Goal: Task Accomplishment & Management: Use online tool/utility

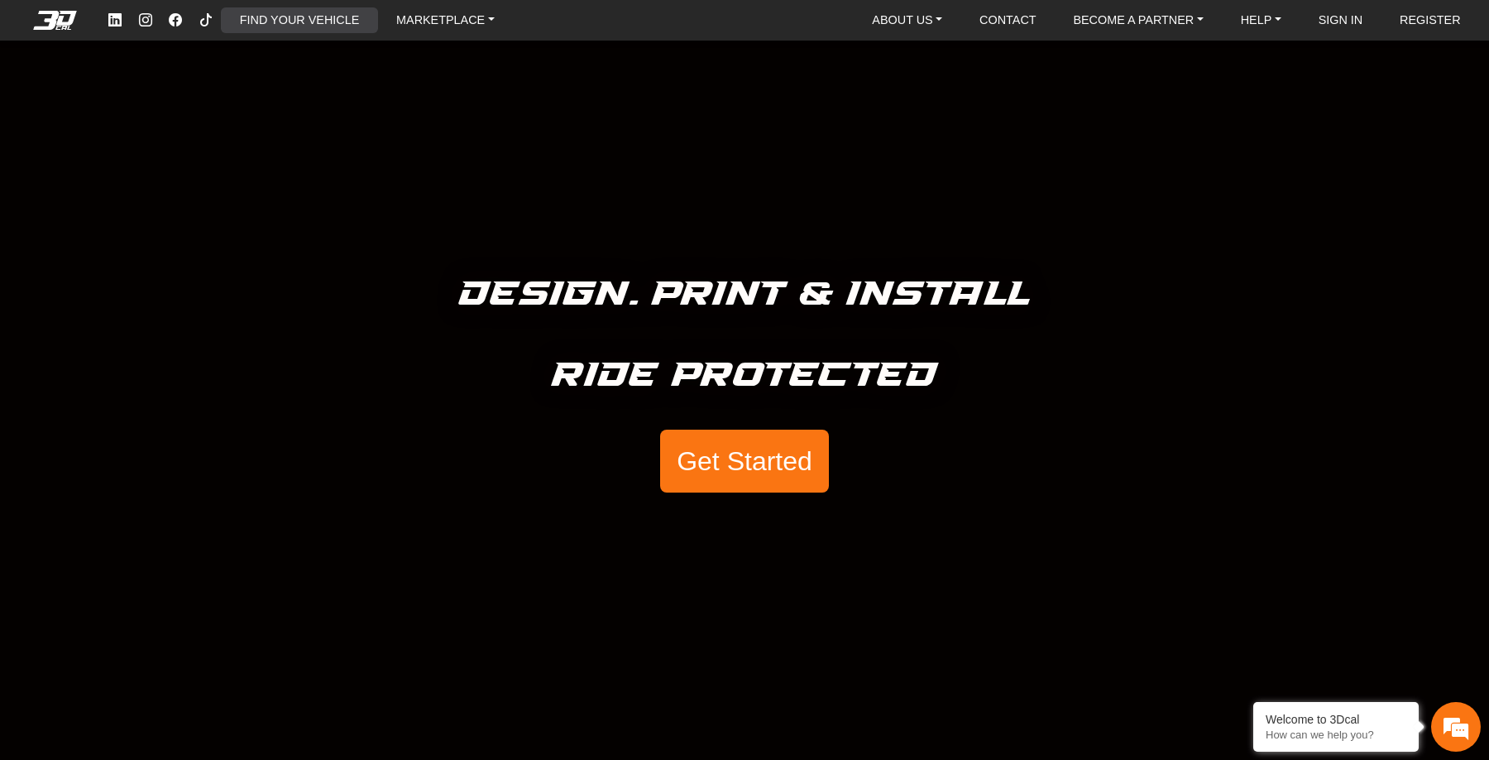
click at [324, 15] on link "FIND YOUR VEHICLE" at bounding box center [299, 20] width 132 height 26
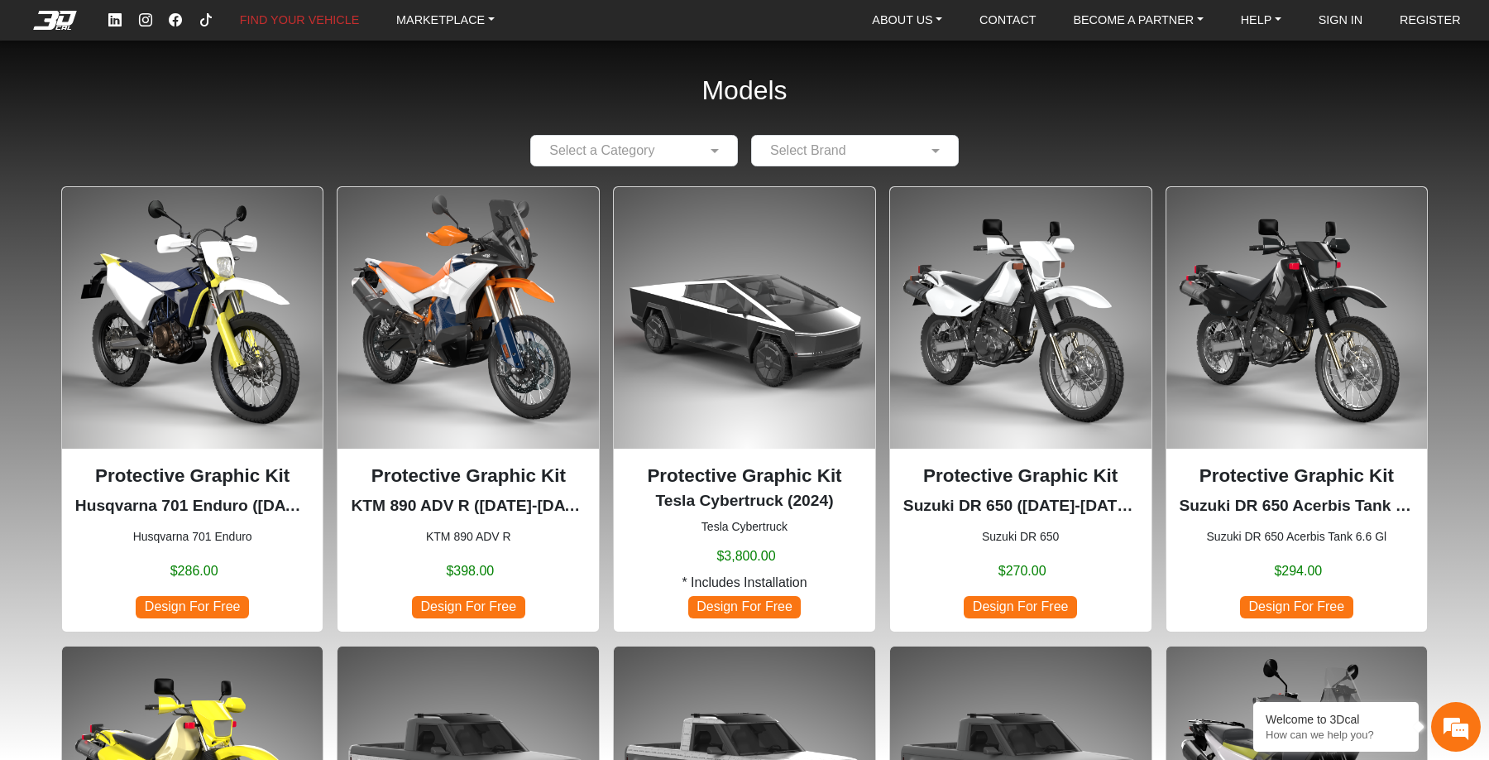
click at [858, 155] on input "text" at bounding box center [838, 151] width 156 height 20
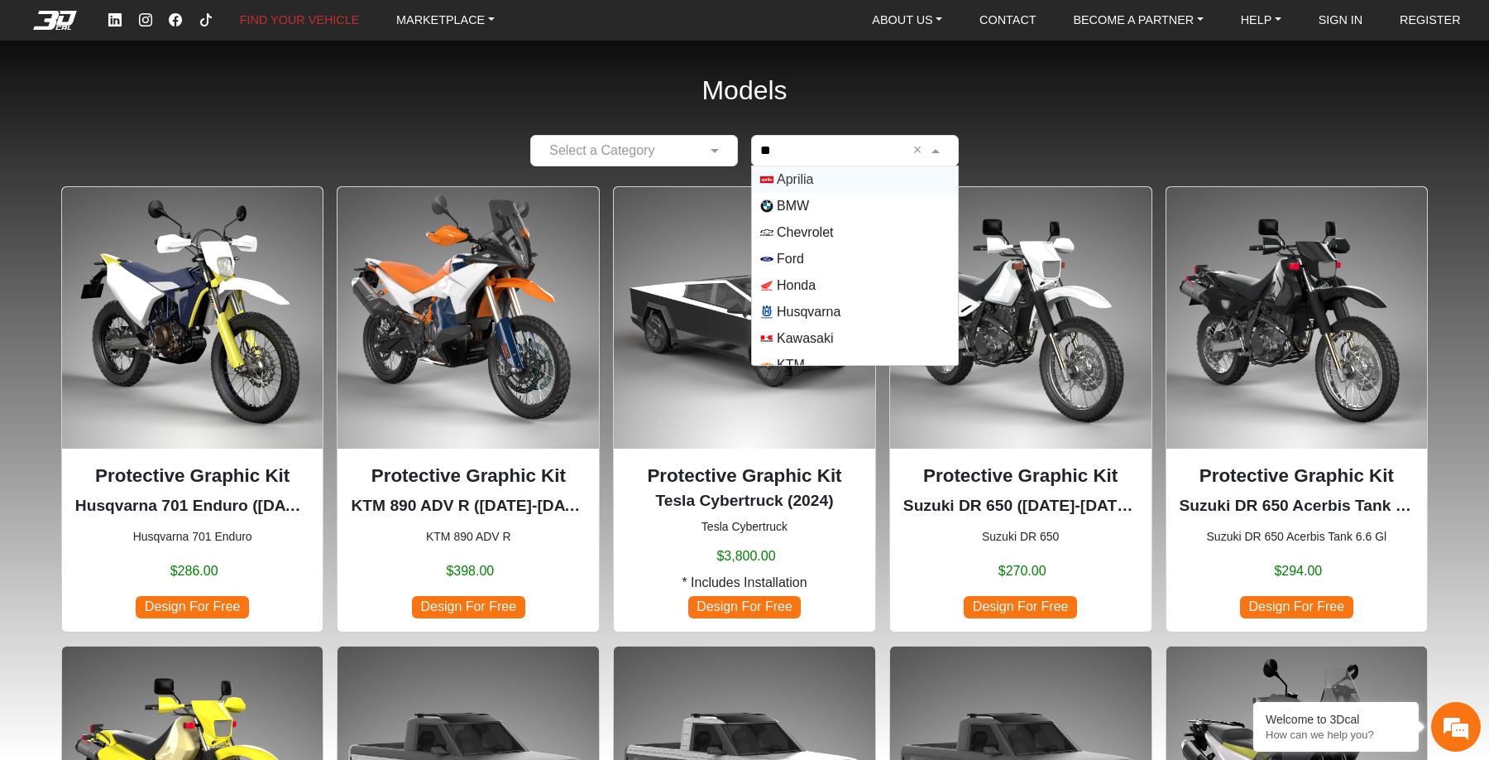
type input "***"
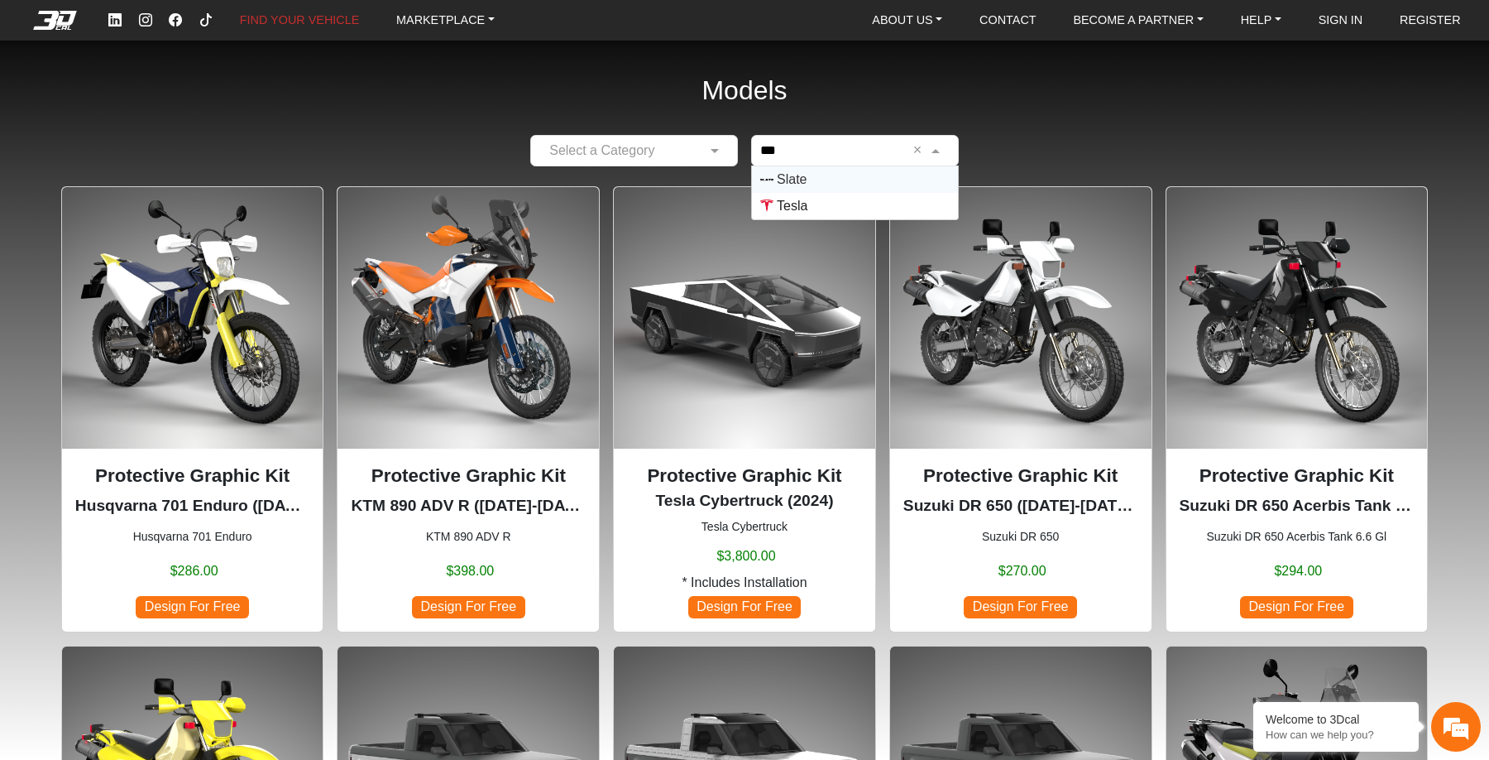
click at [846, 180] on span "Slate" at bounding box center [854, 179] width 189 height 13
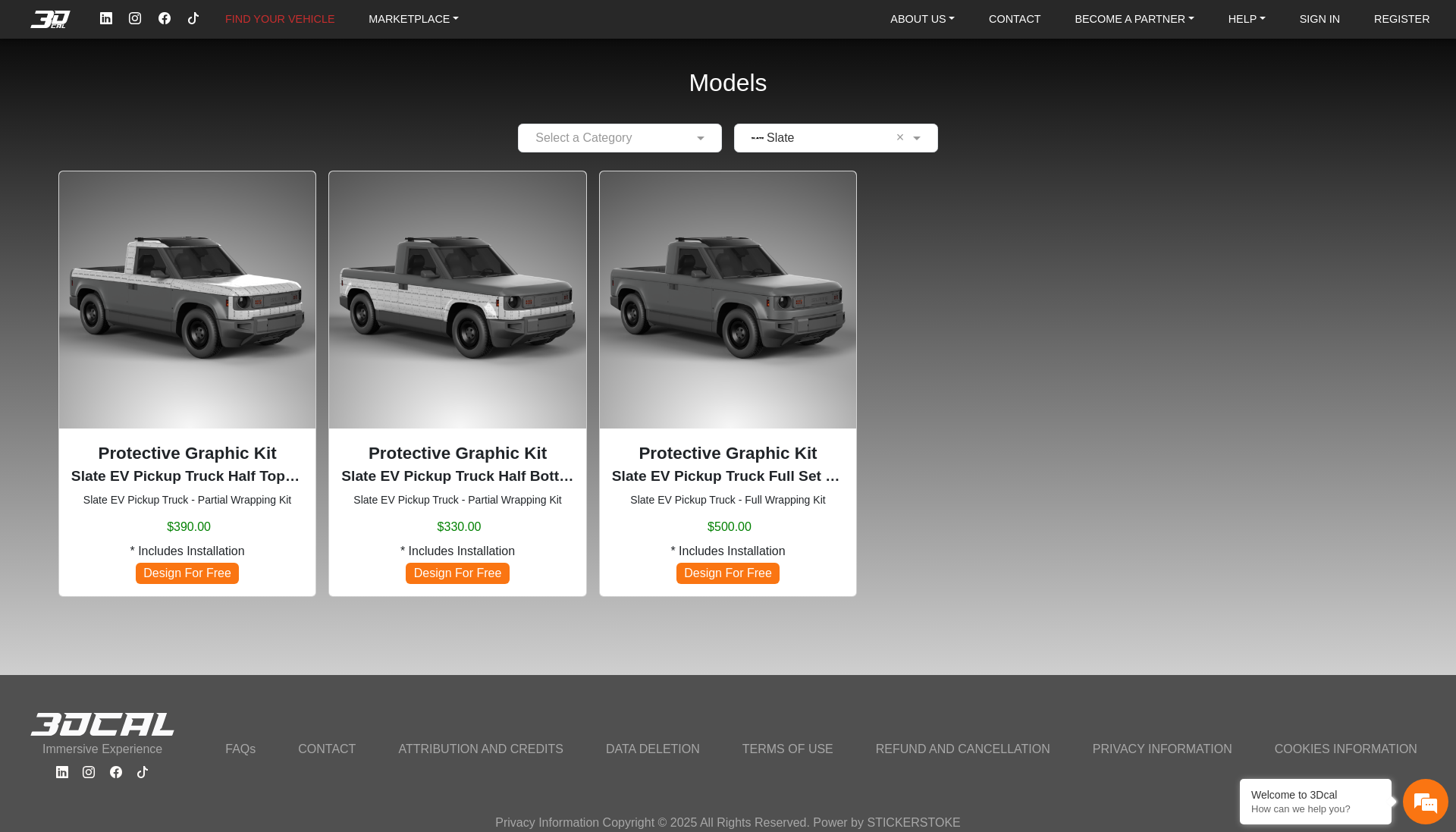
click at [217, 381] on img at bounding box center [188, 300] width 257 height 257
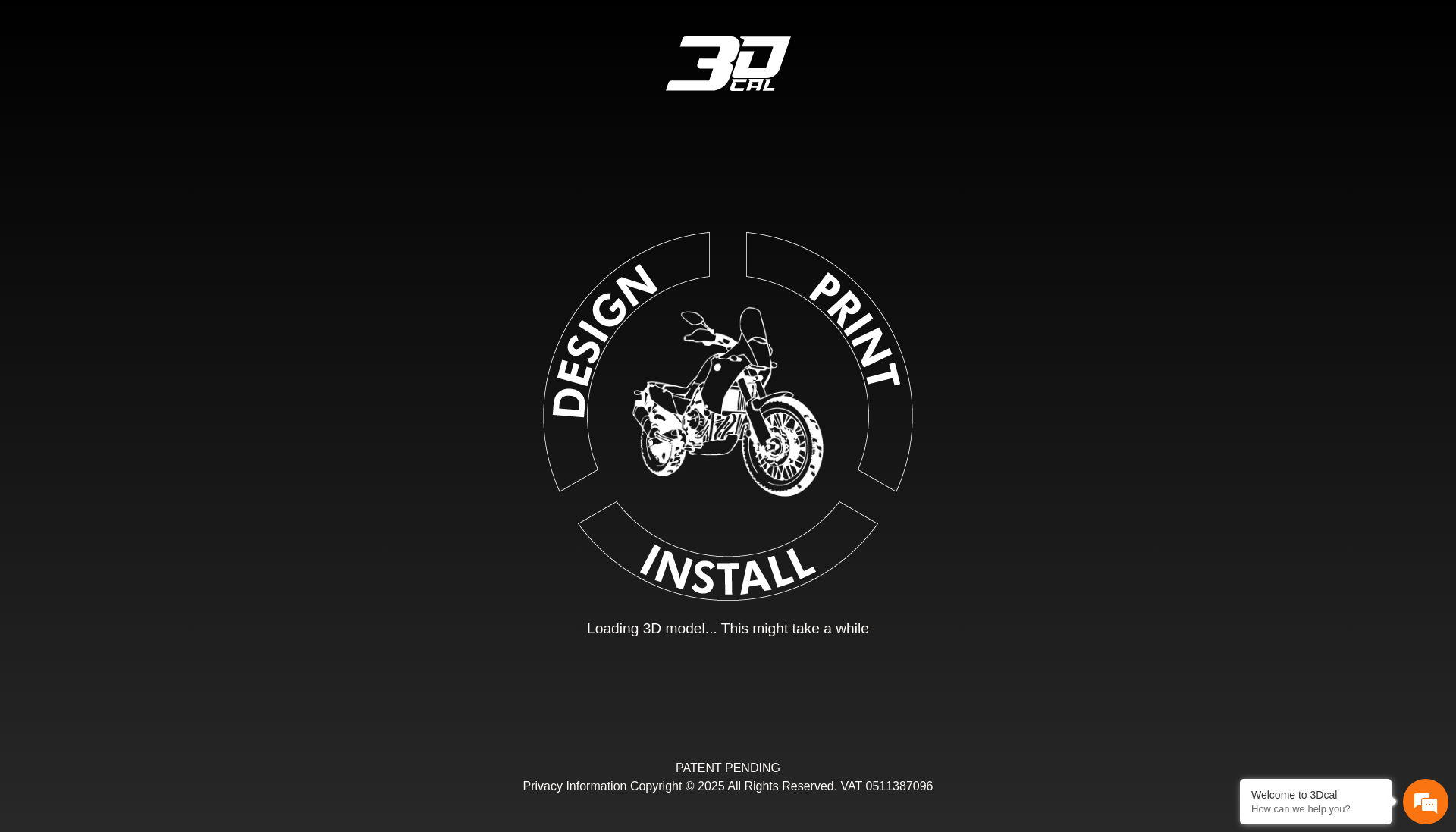
type input "*"
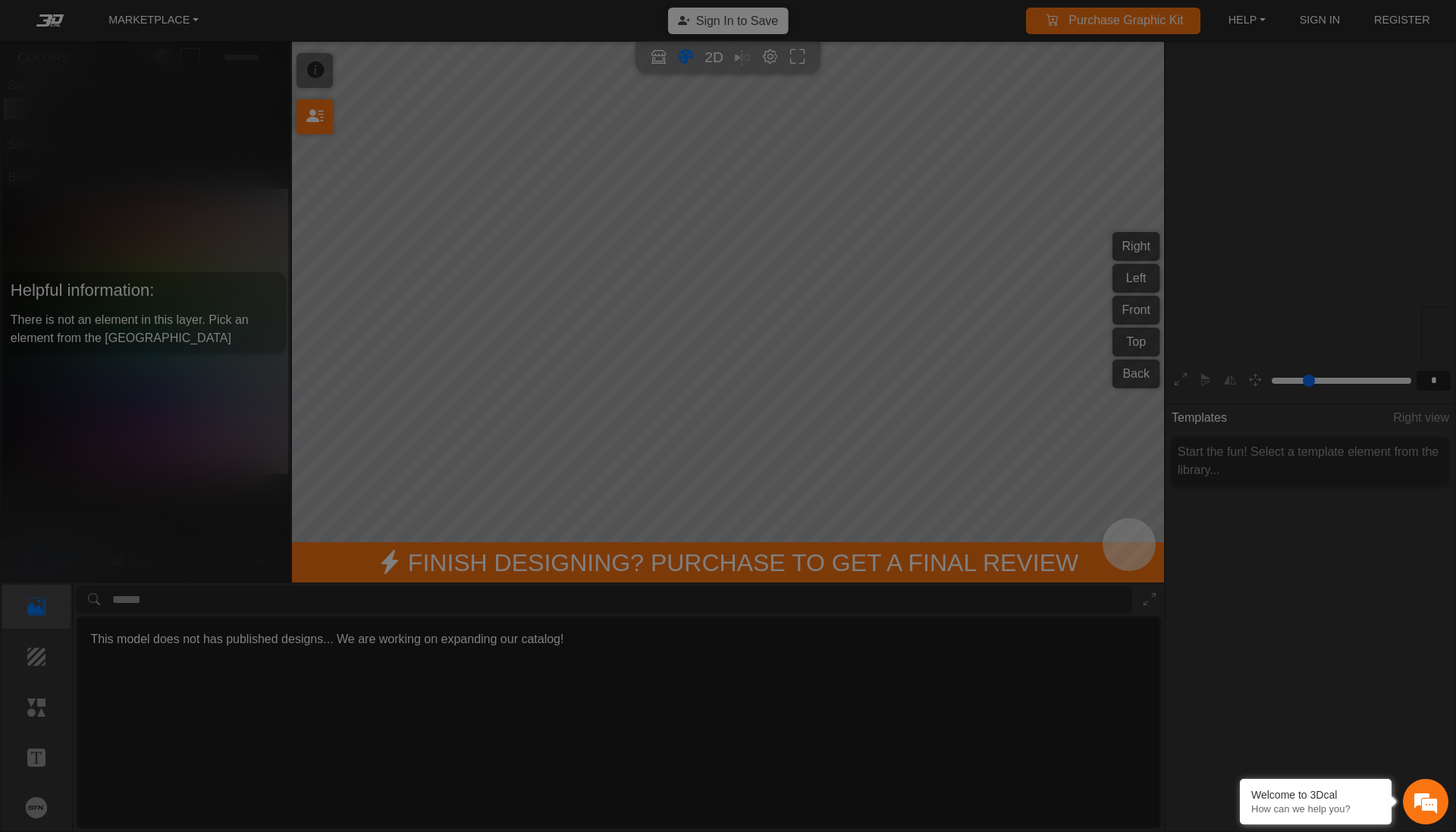
scroll to position [222, 234]
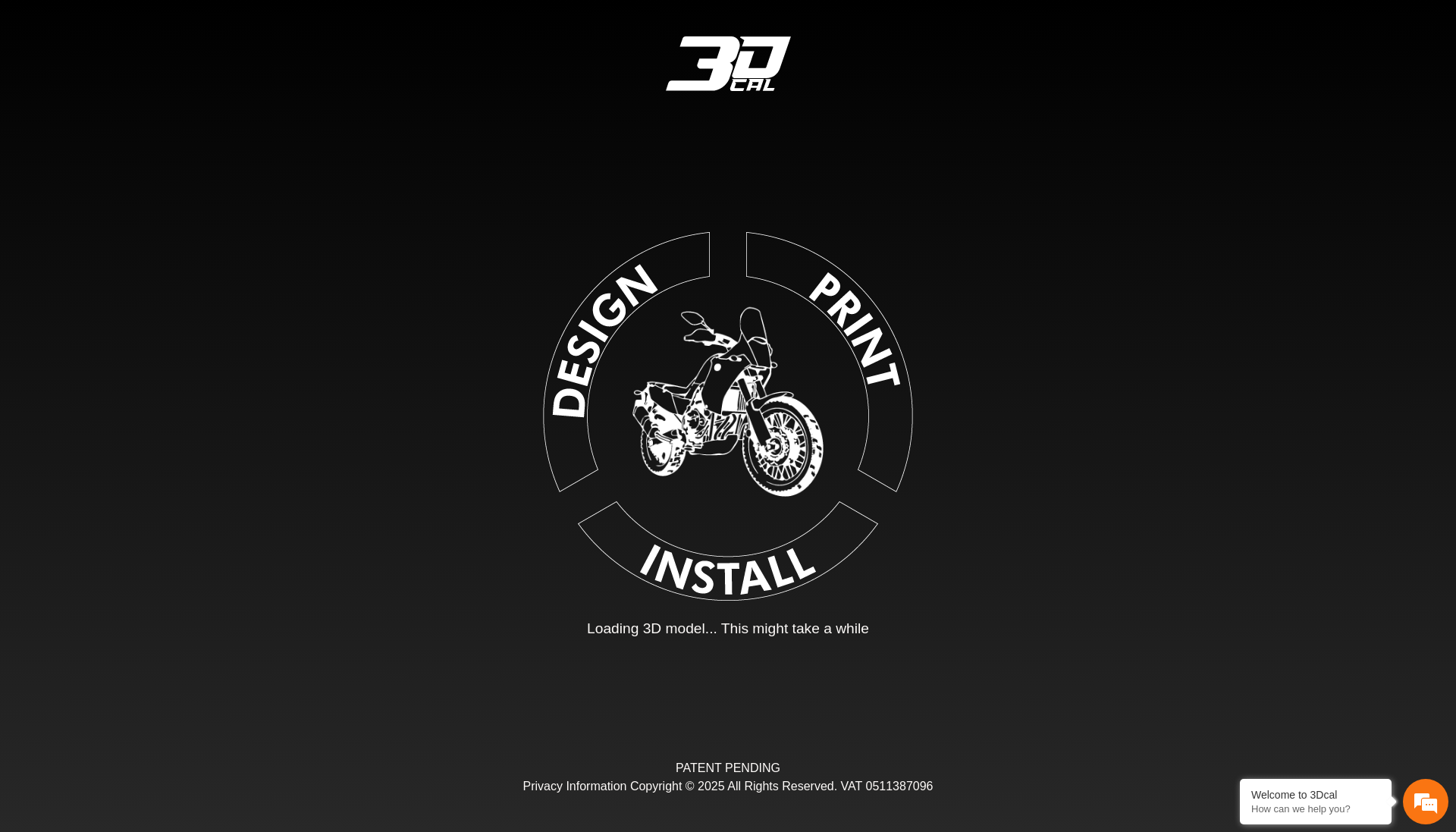
type input "*"
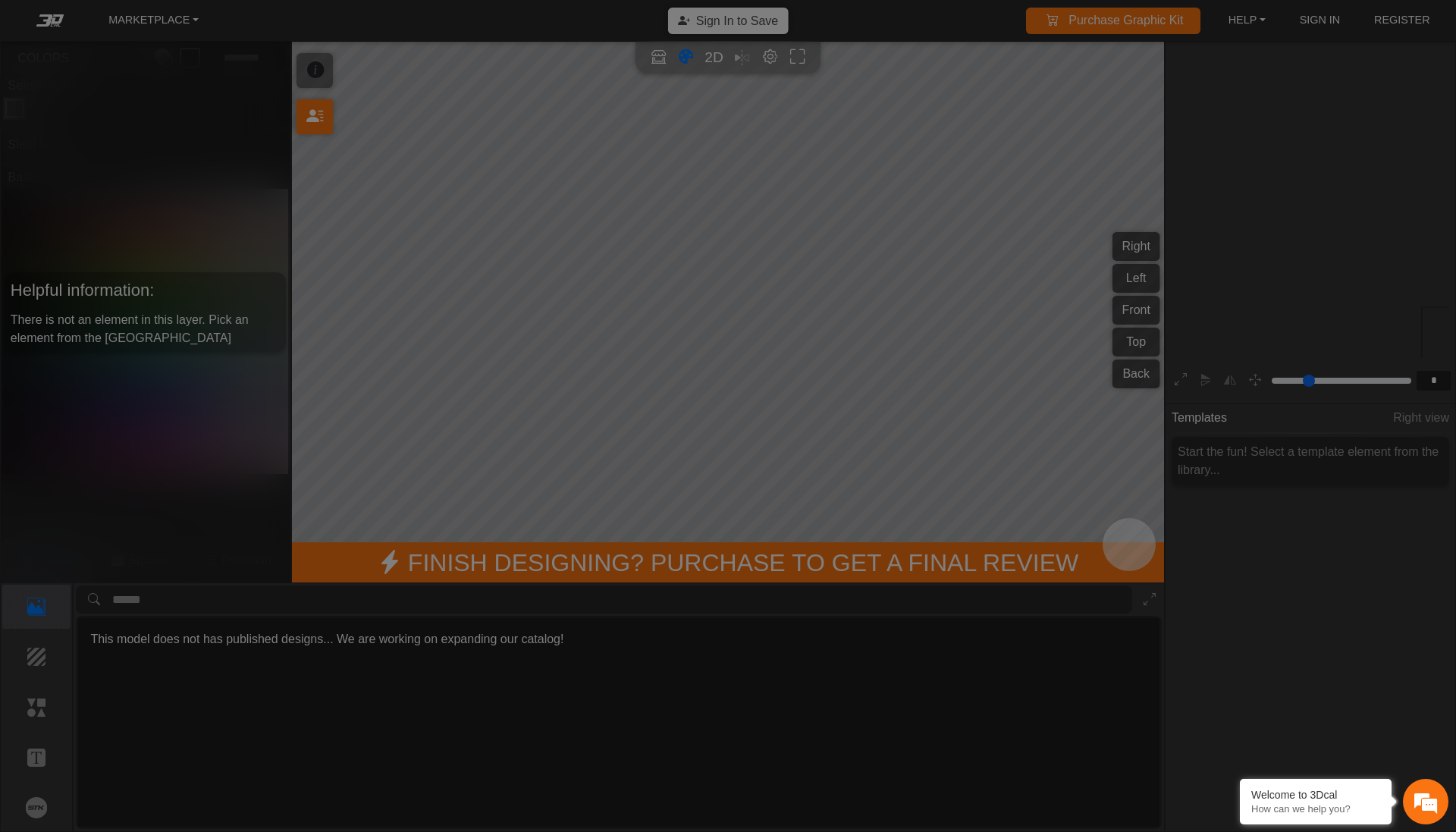
scroll to position [222, 234]
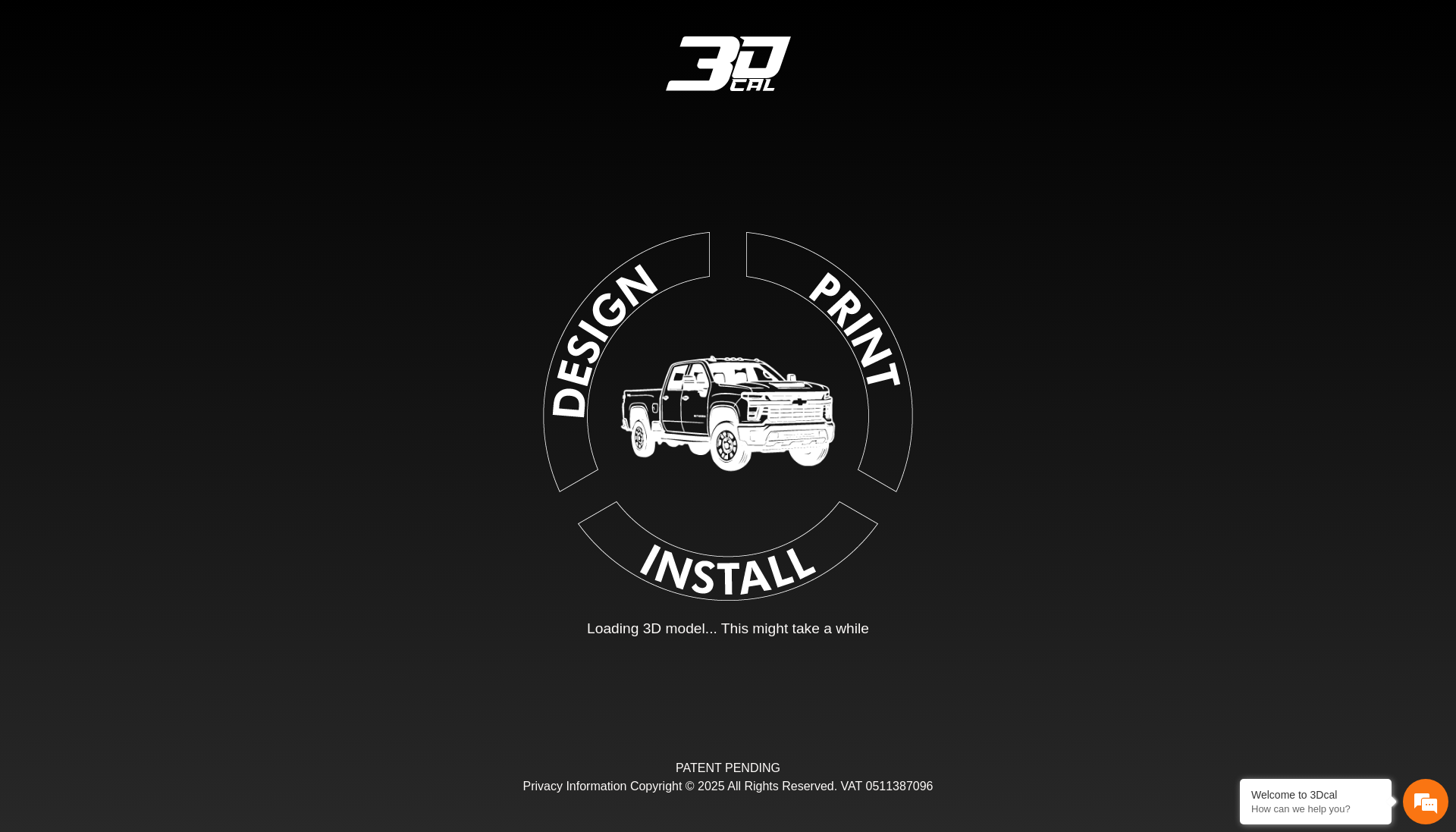
type input "*"
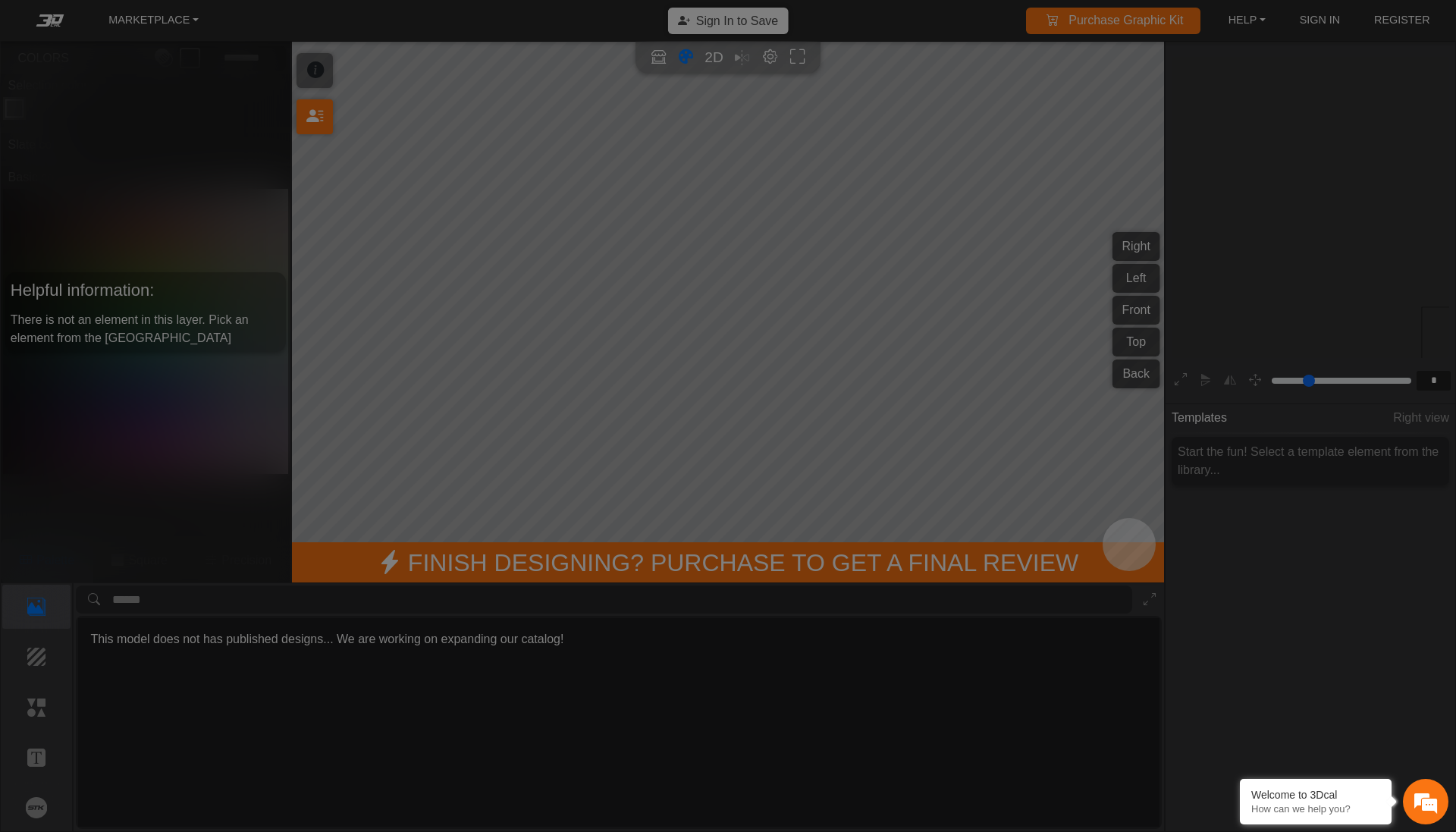
scroll to position [222, 234]
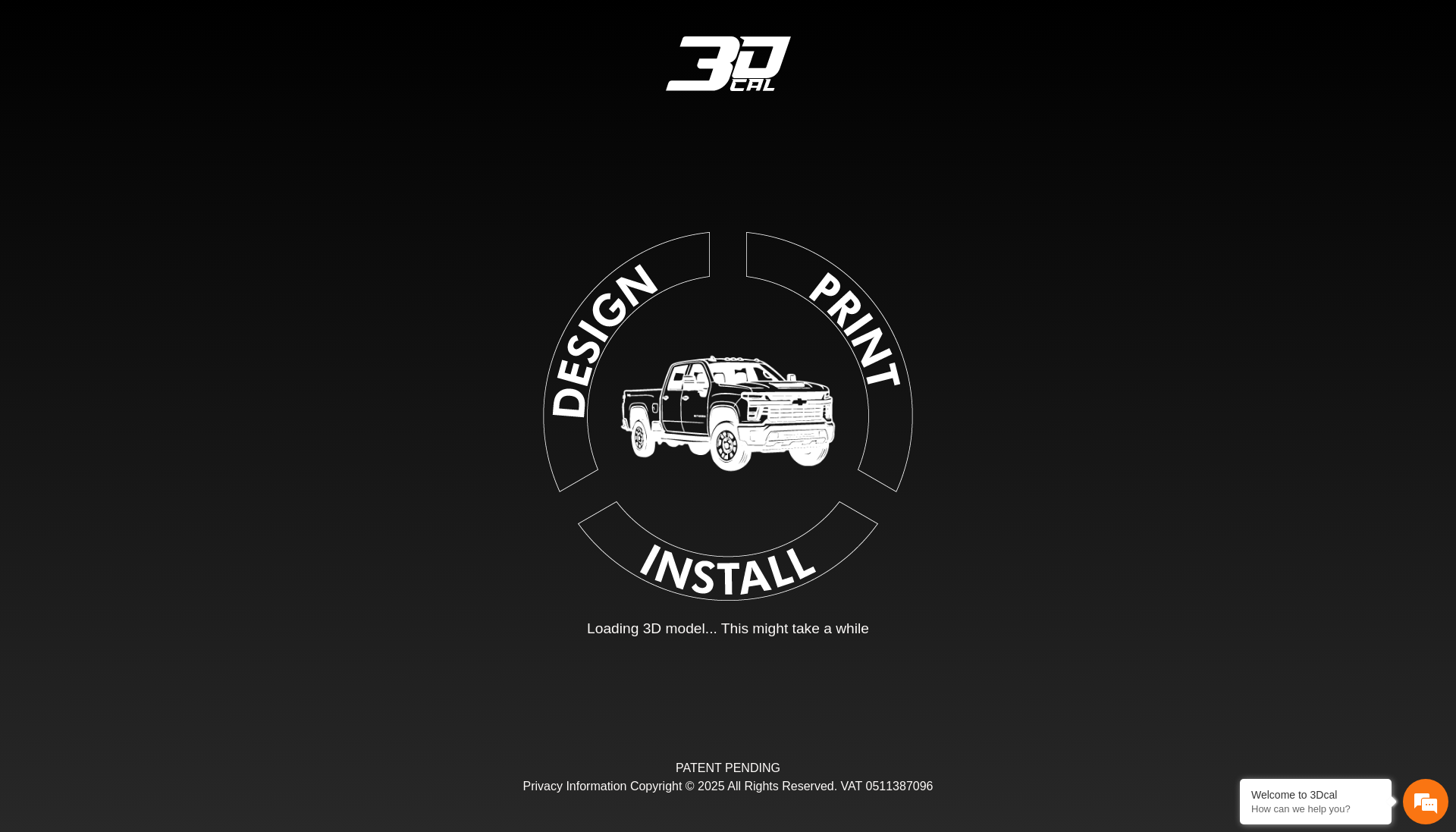
type input "*"
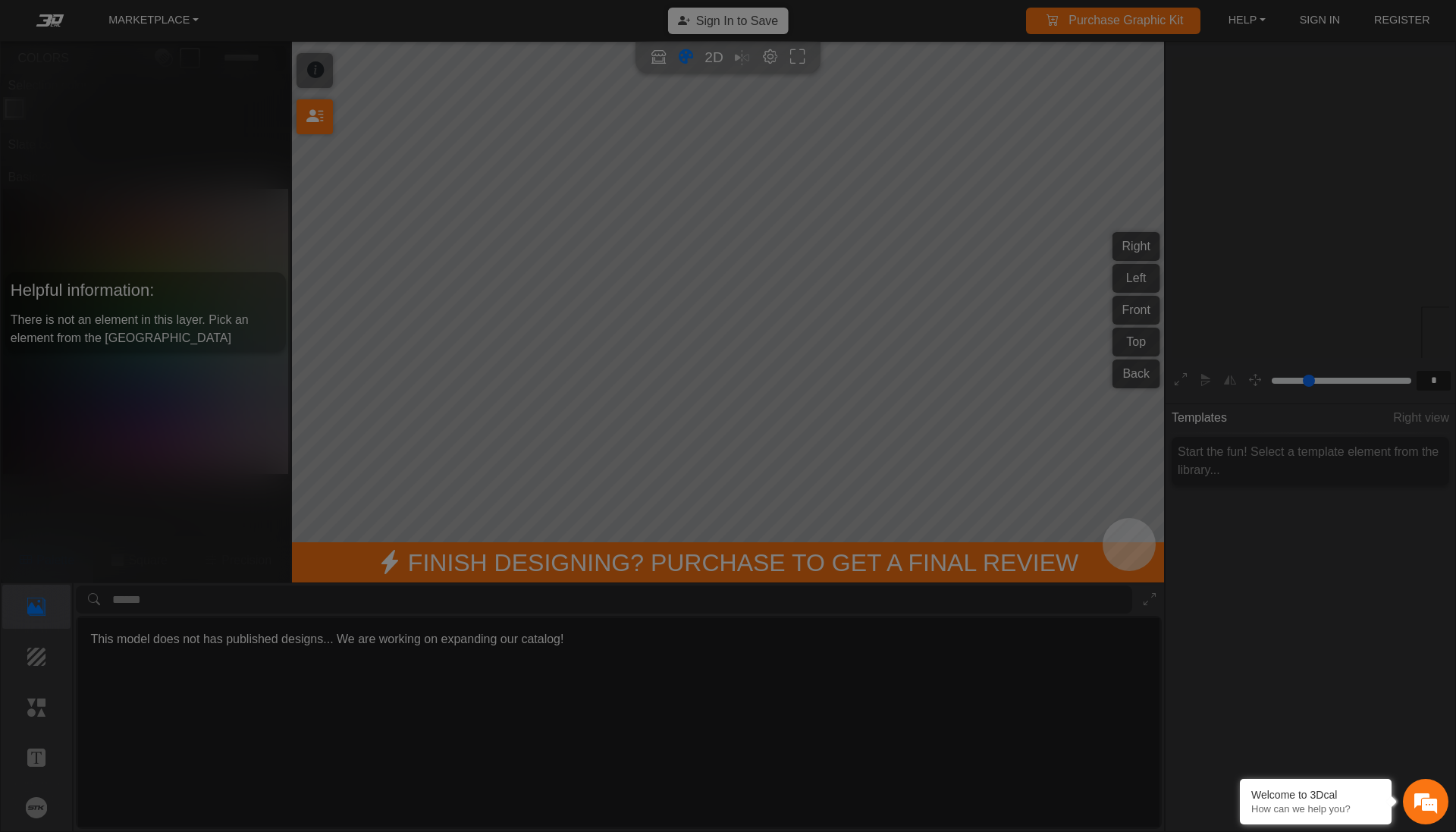
scroll to position [222, 234]
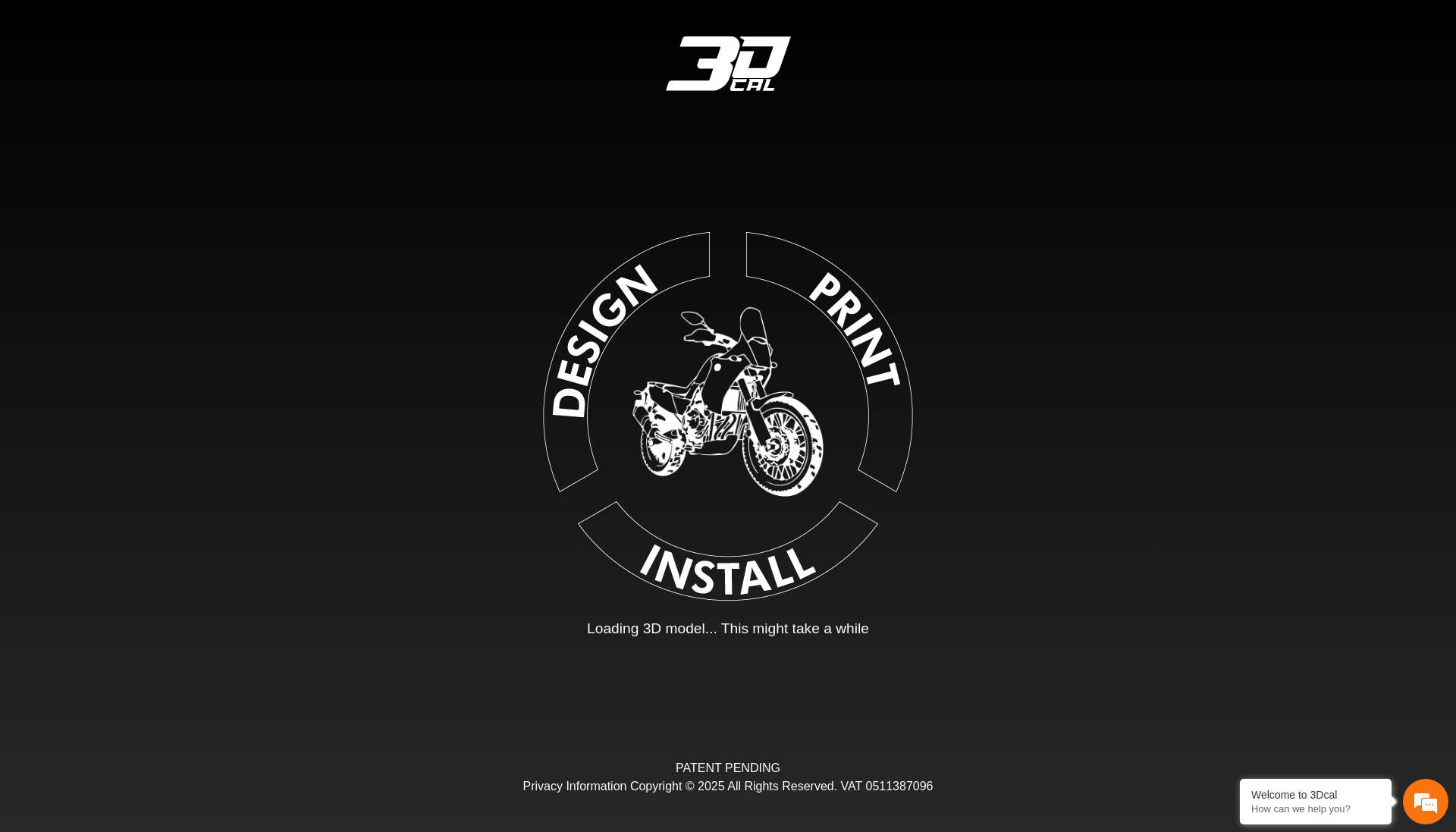
type input "*"
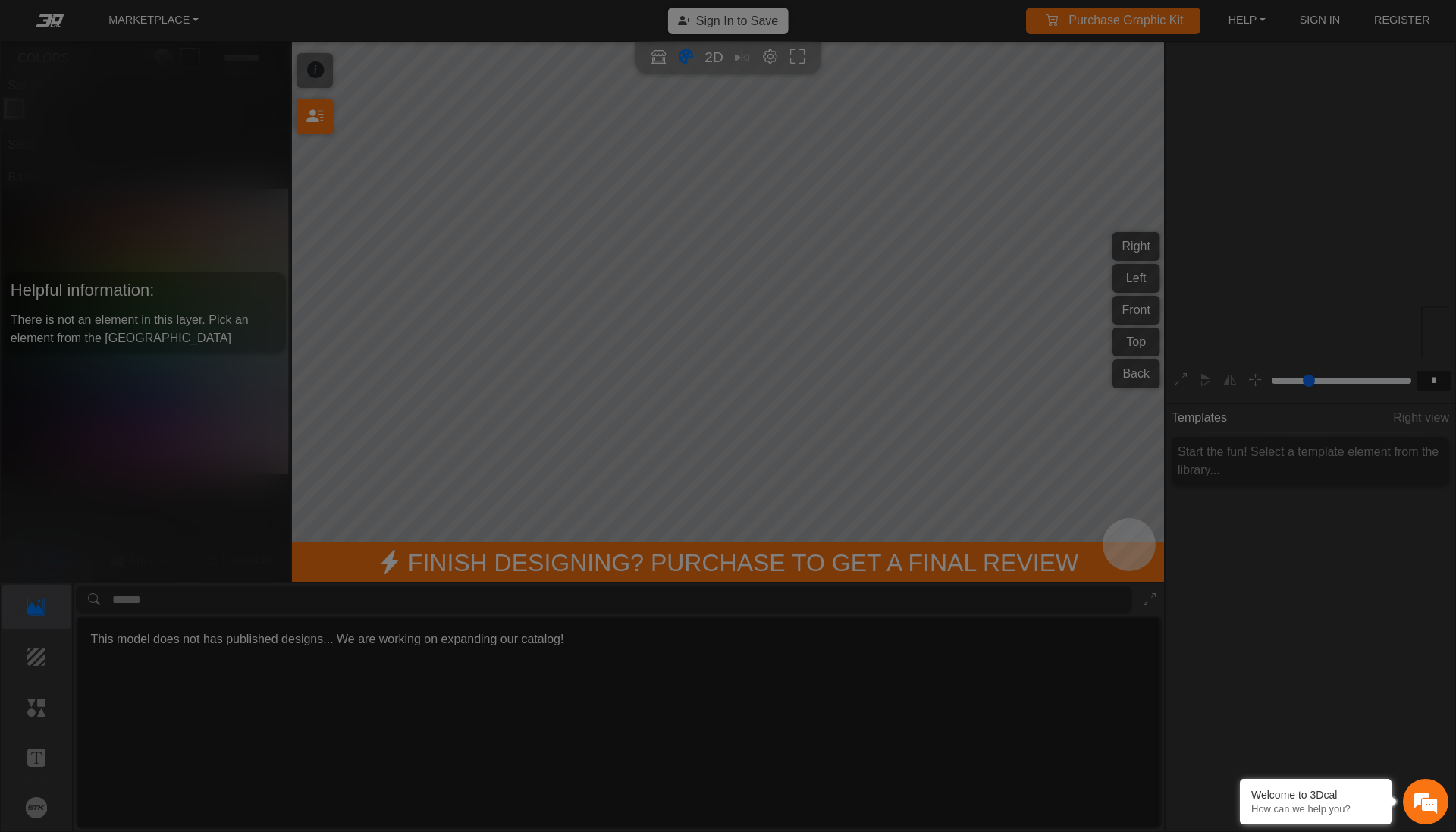
scroll to position [222, 234]
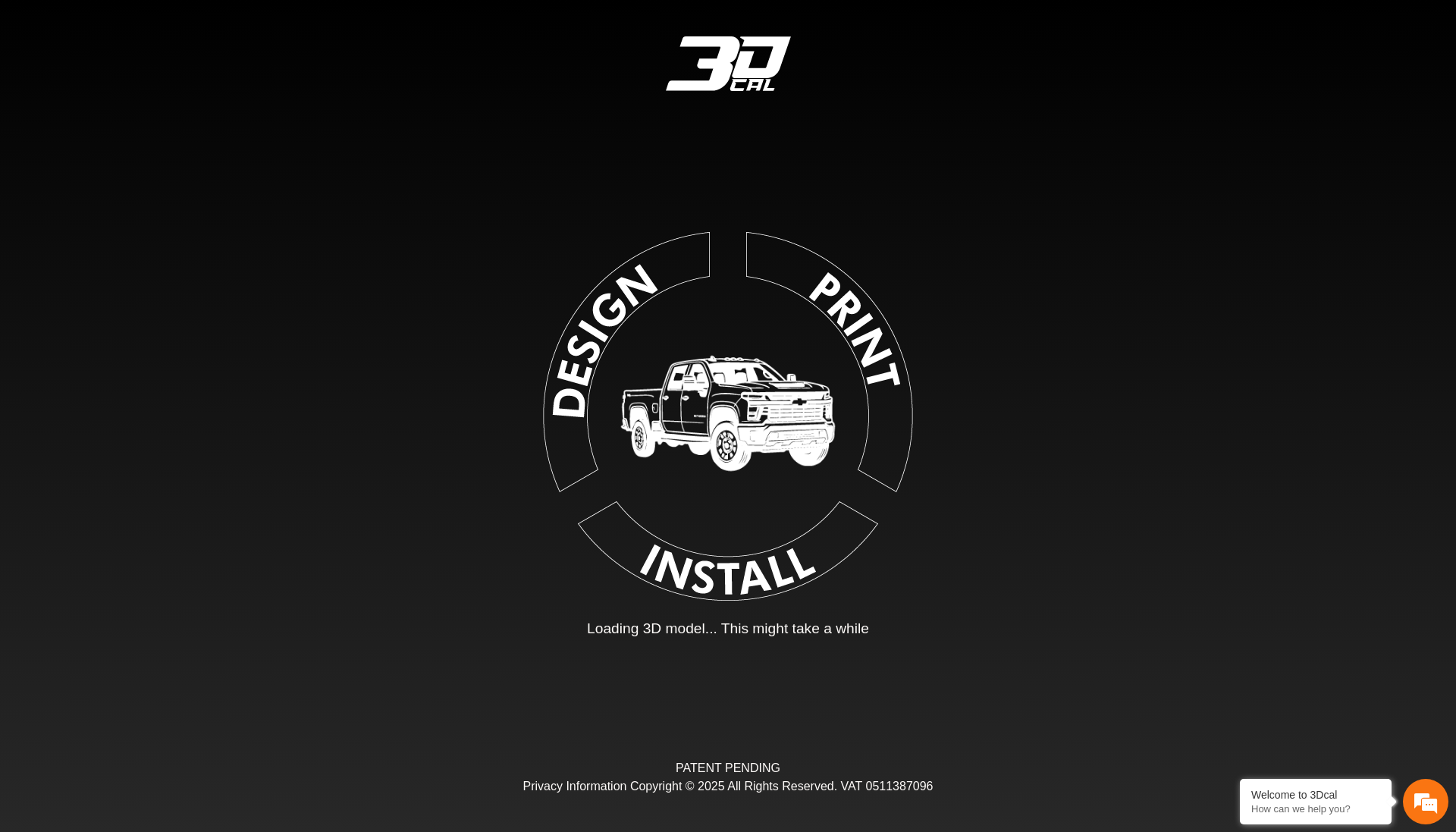
type input "*"
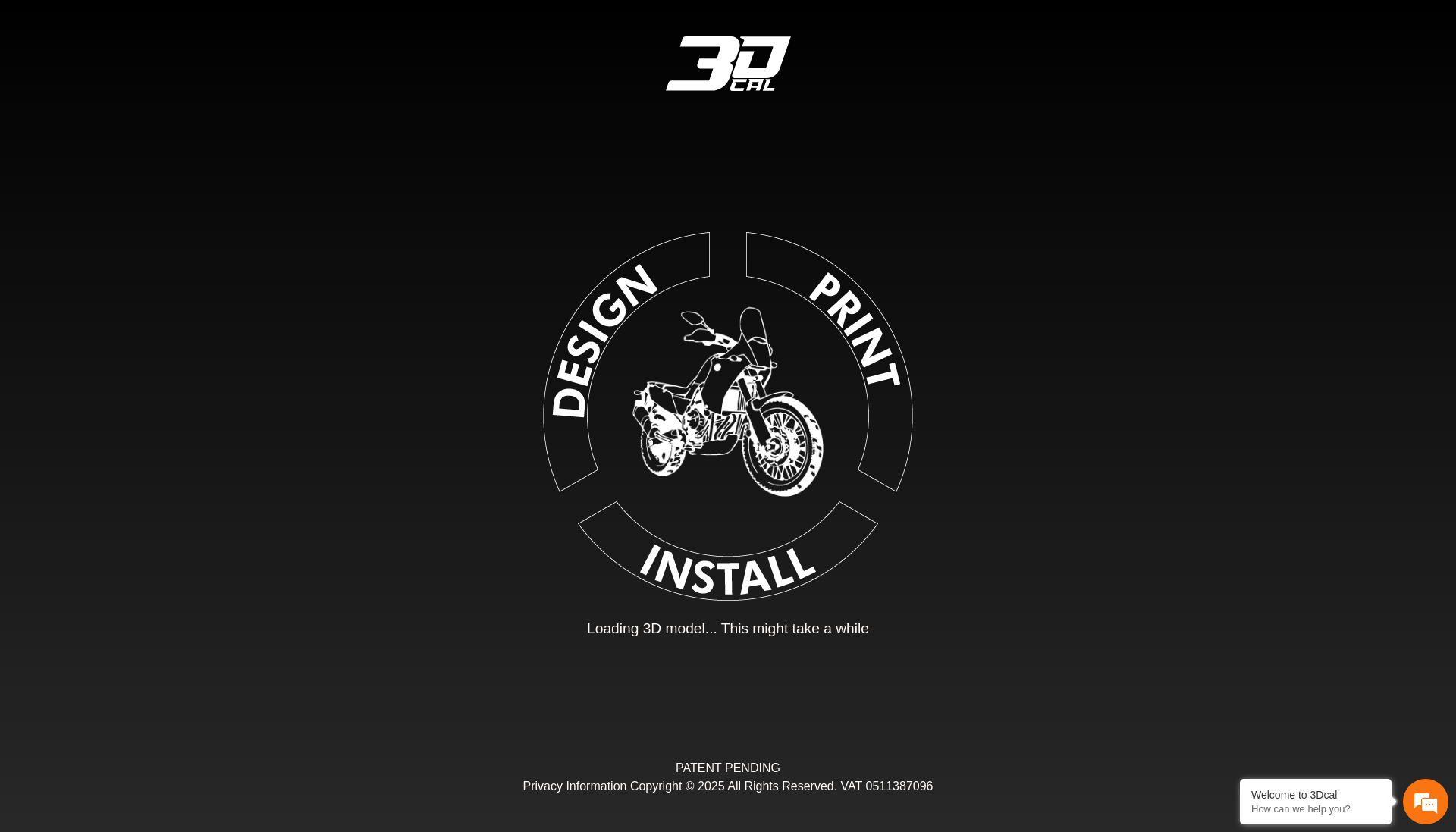
type input "*"
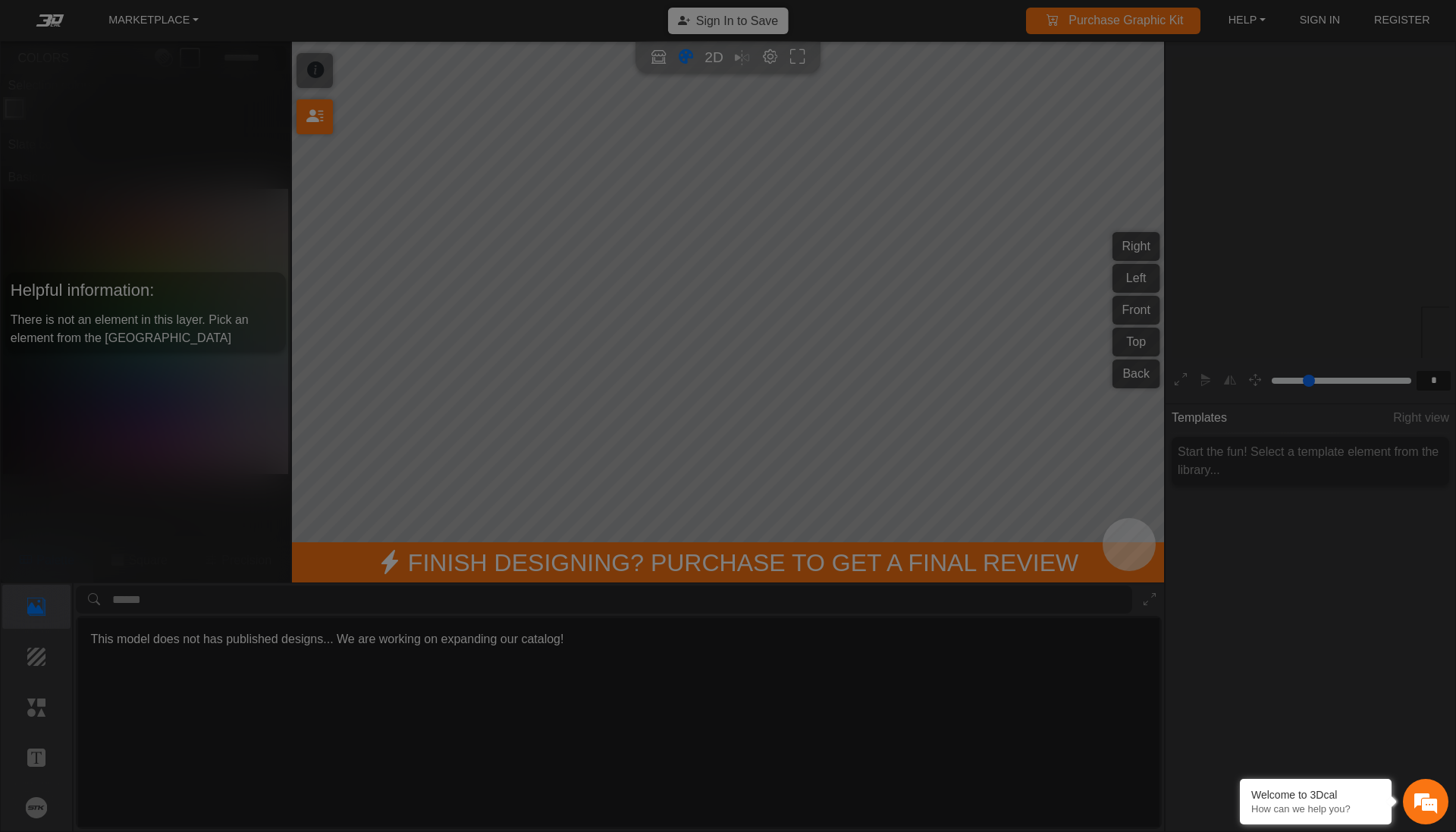
scroll to position [222, 234]
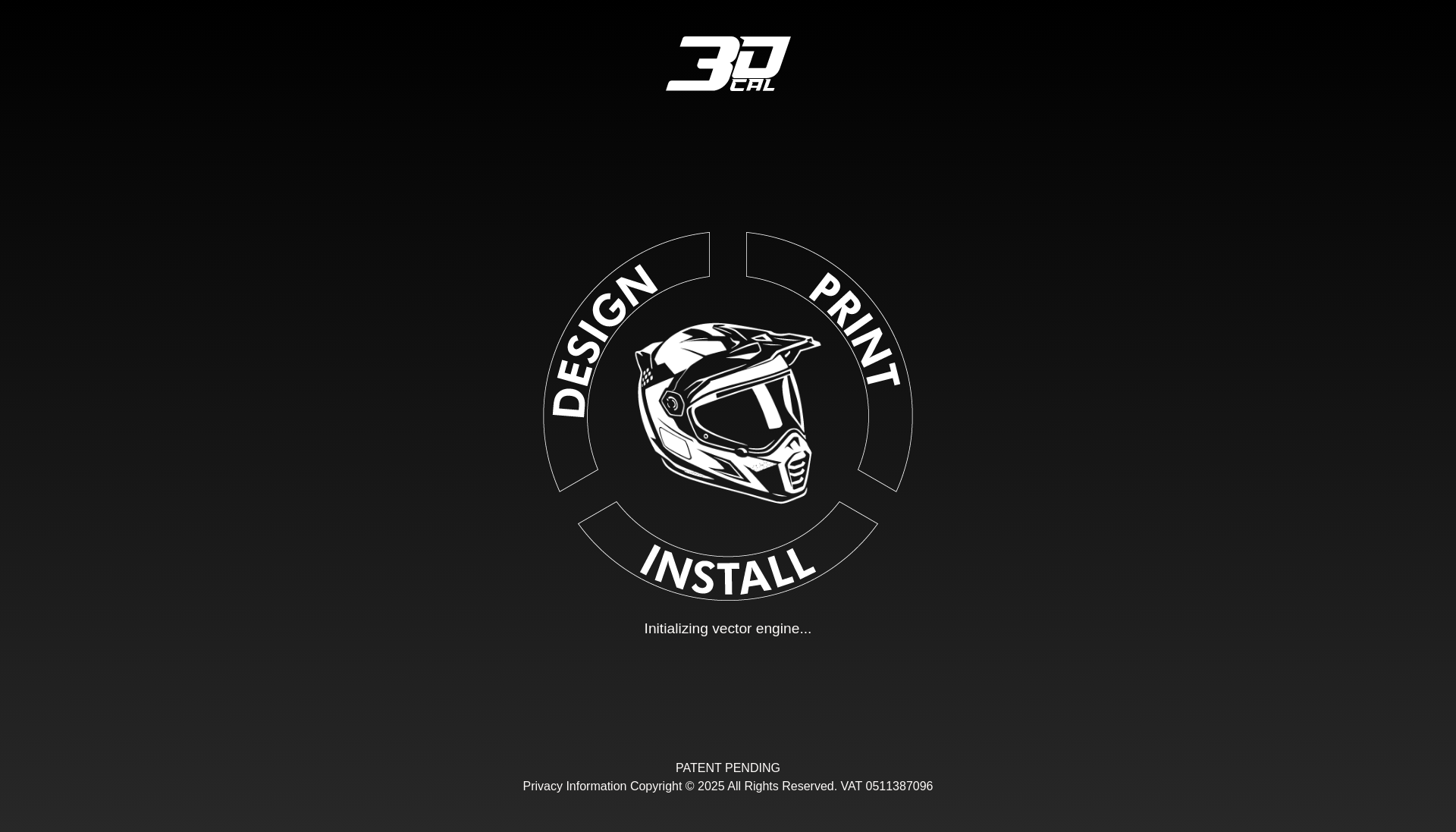
click at [1165, 608] on div "Loading... Initializing vector engine... PATENT PENDING Privacy Information Cop…" at bounding box center [728, 416] width 1456 height 832
type input "*"
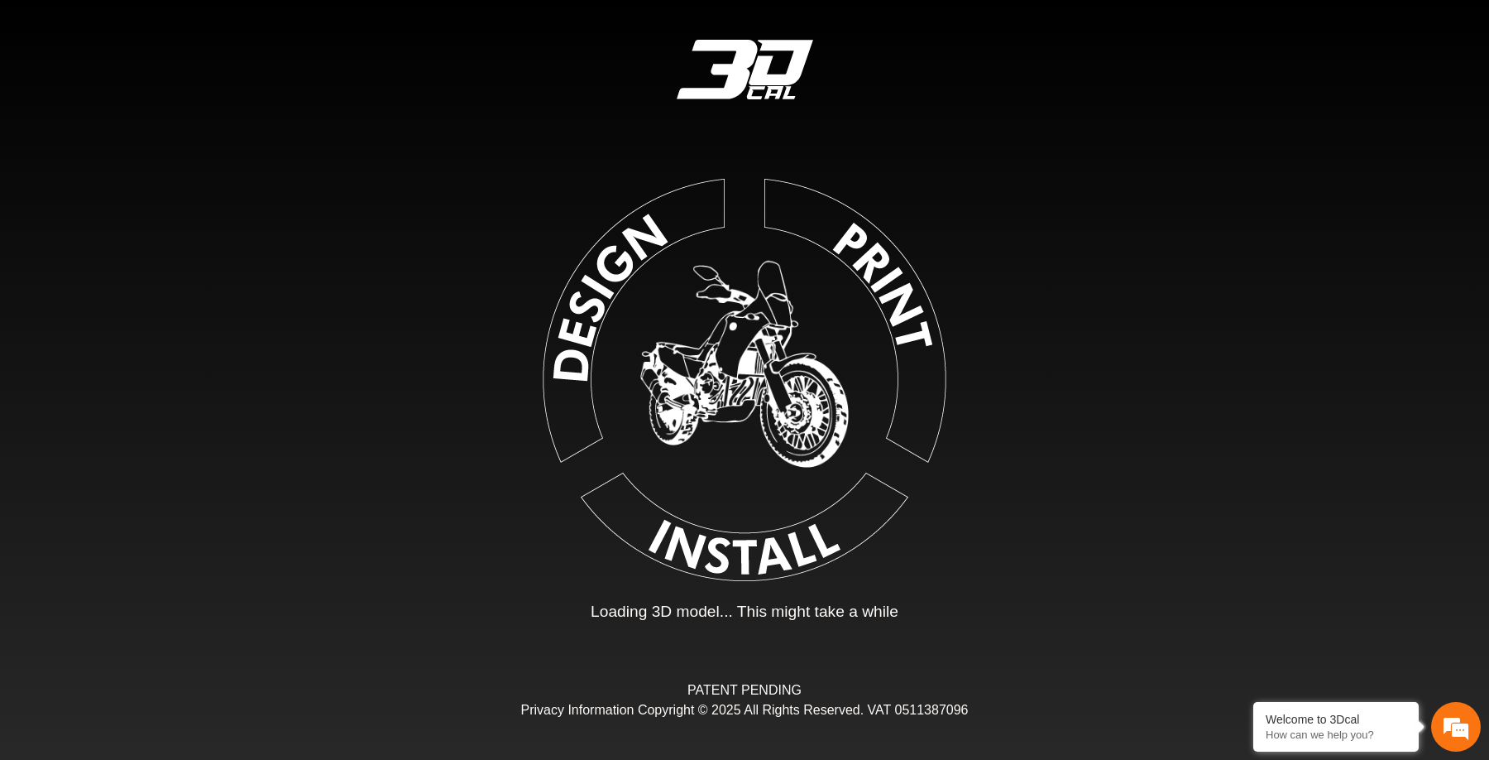
type input "*"
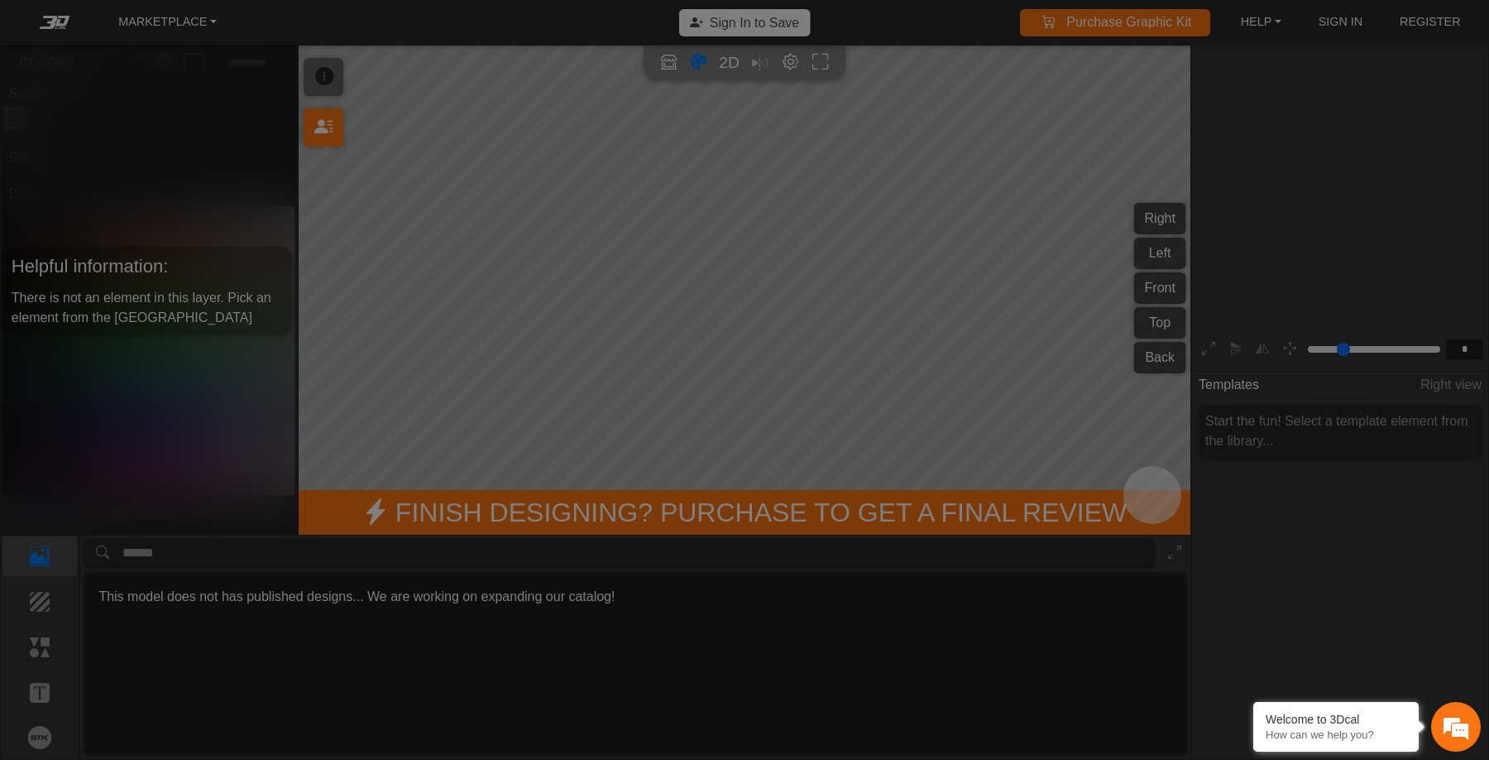
scroll to position [271, 265]
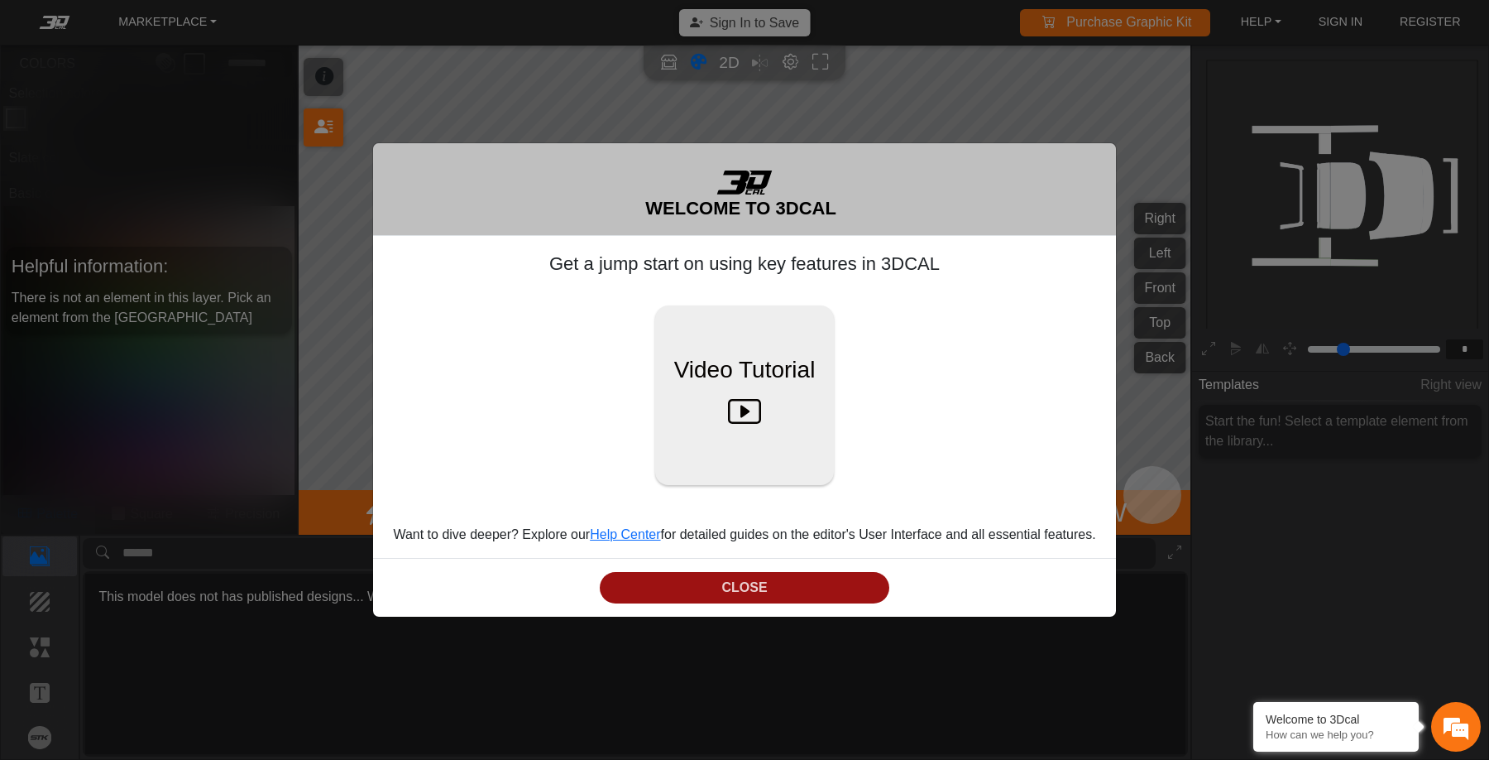
click at [832, 597] on button "CLOSE" at bounding box center [745, 588] width 290 height 32
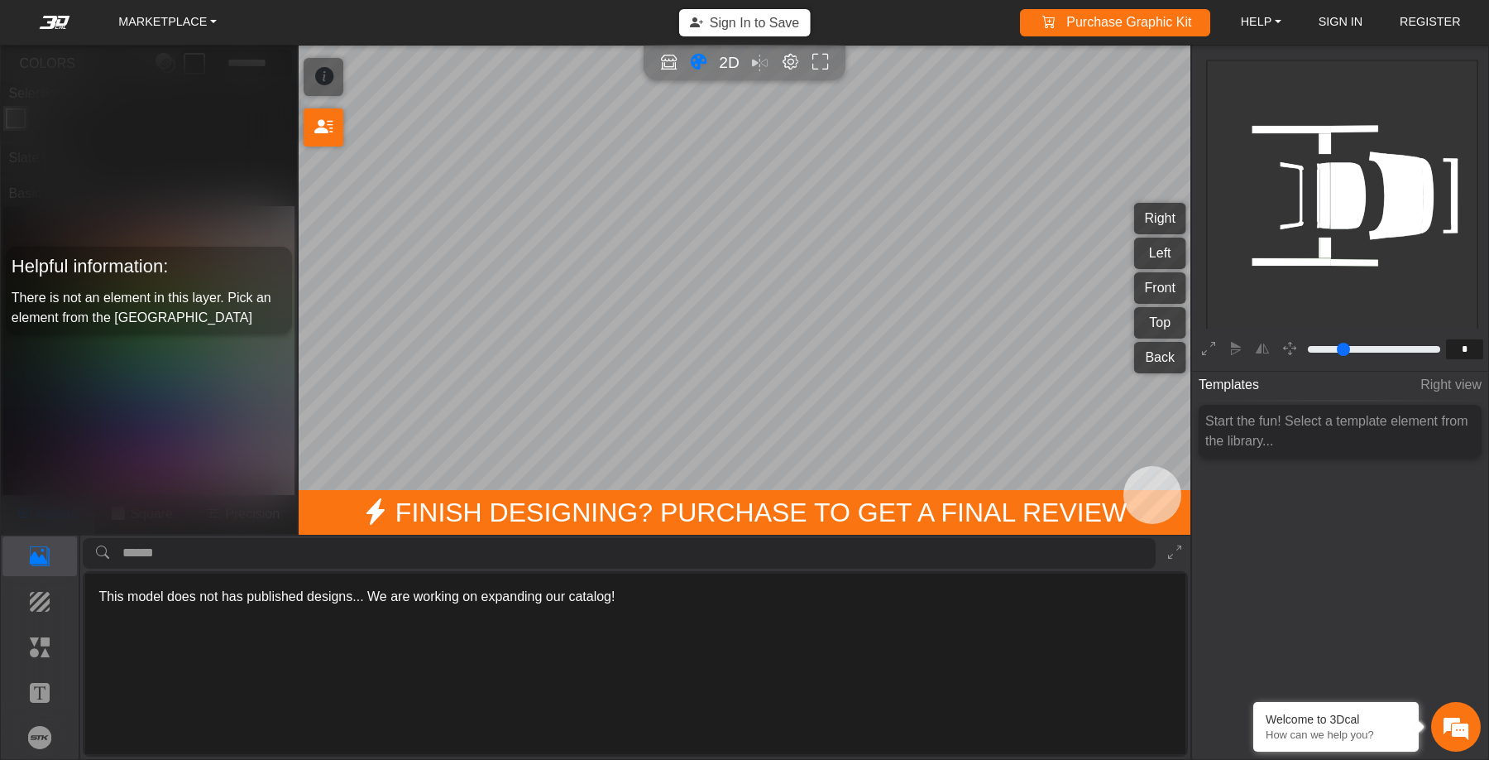
scroll to position [0, 0]
